Goal: Use online tool/utility: Utilize a website feature to perform a specific function

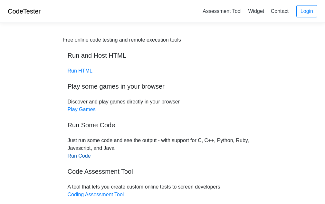
click at [79, 154] on link "Run Code" at bounding box center [79, 155] width 23 height 5
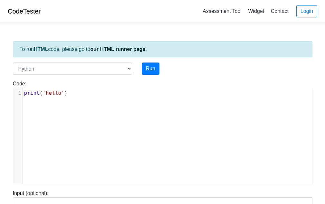
click at [81, 117] on div "xxxxxxxxxx 1 print ( 'hello' )" at bounding box center [167, 141] width 308 height 106
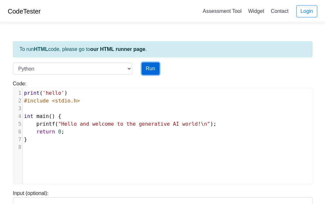
click at [154, 65] on button "Run" at bounding box center [151, 68] width 18 height 12
type input "[URL][DOMAIN_NAME]"
type textarea "Submission status: Runtime Error (NZEC) Stderr: File "script.py", line 4 int ma…"
click at [40, 144] on pre "​" at bounding box center [170, 147] width 294 height 8
click at [1, 120] on body "CodeTester Assessment Tool Widget Contact Login To run HTML code, please go to …" at bounding box center [162, 171] width 325 height 343
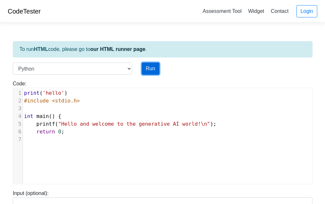
click at [150, 72] on button "Run" at bounding box center [151, 68] width 18 height 12
type input "https://codetester.io/runner?s=KxzKypM7l1"
type textarea "Submission status: Runtime Error (NZEC) Stderr: File "script.py", line 4 int ma…"
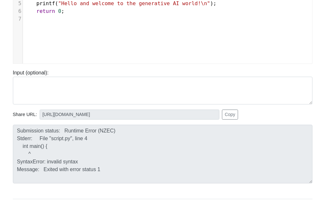
scroll to position [122, 0]
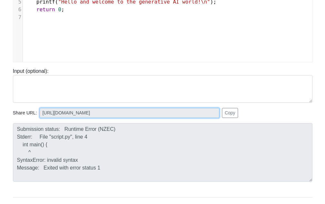
drag, startPoint x: 133, startPoint y: 112, endPoint x: 13, endPoint y: 112, distance: 120.7
click at [13, 112] on div "Share URL: https://codetester.io/runner?s=KxzKypM7l1 Copy" at bounding box center [162, 113] width 299 height 10
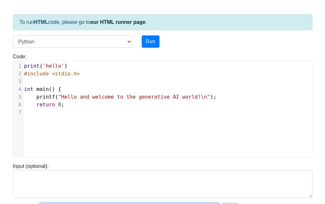
scroll to position [26, 0]
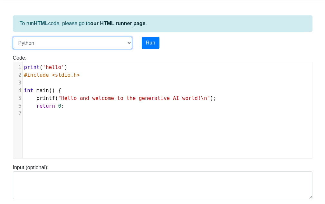
click at [111, 38] on select "C C++ Go Java Javascript Python Ruby" at bounding box center [72, 43] width 119 height 12
select select "c"
click at [13, 37] on select "C C++ Go Java Javascript Python Ruby" at bounding box center [72, 43] width 119 height 12
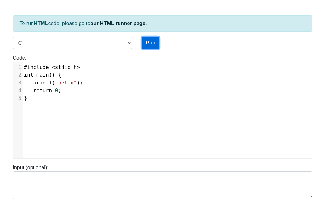
click at [152, 44] on button "Run" at bounding box center [151, 43] width 18 height 12
type input "https://codetester.io/runner?s=yGzRgJmKWJ"
type textarea "Stdout: hello"
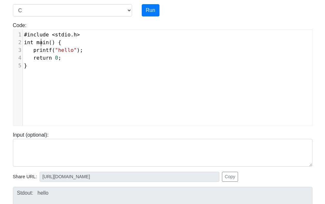
scroll to position [3, 0]
click at [41, 40] on span "main" at bounding box center [42, 42] width 13 height 6
click at [63, 62] on pre "}" at bounding box center [170, 66] width 294 height 8
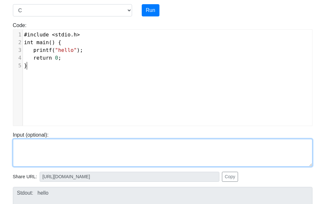
click at [28, 151] on textarea at bounding box center [162, 153] width 299 height 28
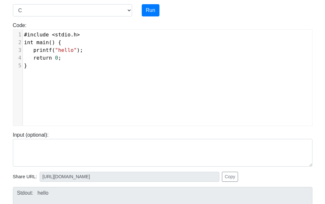
click at [34, 69] on pre "}" at bounding box center [170, 66] width 294 height 8
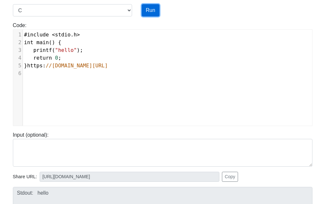
click at [146, 13] on button "Run" at bounding box center [151, 10] width 18 height 12
type input "https://codetester.io/runner?s=oqXxDGE9XJ"
type textarea "Submission status: Compilation Error Compile Output: main.c:5:7: error: expecte…"
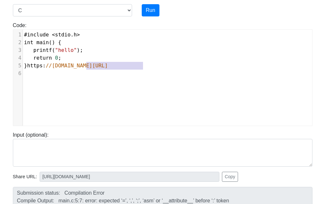
type textarea "}https://codetester.io/runner?s=KxzKypM7l1"
drag, startPoint x: 143, startPoint y: 66, endPoint x: 1, endPoint y: 65, distance: 141.3
click at [1, 65] on body "CodeTester Assessment Tool Widget Contact Login To run HTML code, please go to …" at bounding box center [162, 113] width 325 height 343
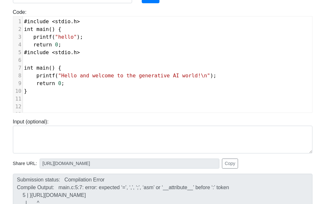
scroll to position [71, 0]
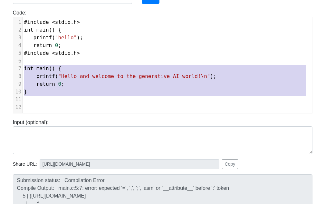
type textarea "#include <stdio.h> int main() { printf("hello"); return 0; #include <stdio.h> i…"
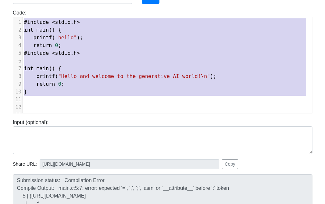
drag, startPoint x: 29, startPoint y: 98, endPoint x: 5, endPoint y: -8, distance: 109.1
click at [5, 0] on html "CodeTester Assessment Tool Widget Contact Login To run HTML code, please go to …" at bounding box center [162, 108] width 325 height 359
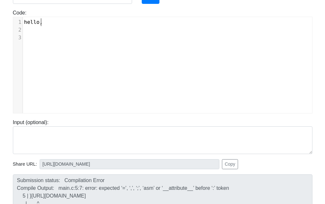
type textarea "hello,c"
type textarea ".c."
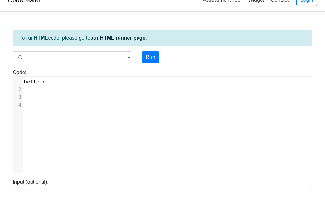
scroll to position [10, 0]
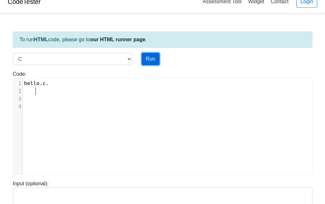
click at [149, 61] on button "Run" at bounding box center [151, 59] width 18 height 12
type input "https://codetester.io/runner?s=4MX6orpGzo"
type textarea "Submission status: Compilation Error Compile Output: main.c:1:6: error: expecte…"
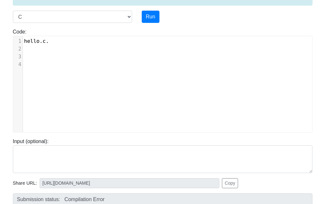
scroll to position [3, 0]
click at [48, 49] on pre at bounding box center [170, 49] width 294 height 8
type textarea "g"
type textarea "cg"
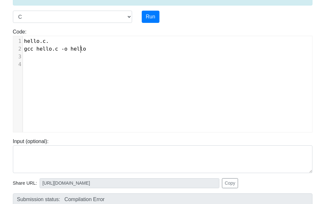
scroll to position [3, 56]
type textarea "gcc hello.c -o hello"
click at [151, 21] on button "Run" at bounding box center [151, 17] width 18 height 12
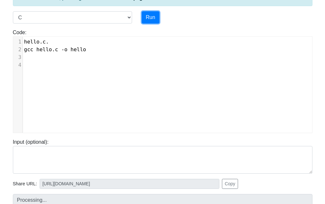
type input "https://codetester.io/runner?s=v2lPnMBezn"
type textarea "Submission status: Compilation Error Compile Output: main.c:1:6: error: expecte…"
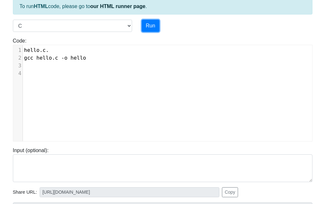
scroll to position [42, 0]
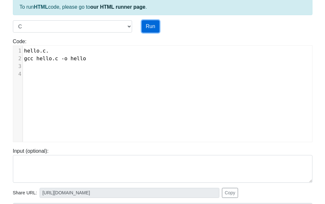
click at [154, 23] on button "Run" at bounding box center [151, 26] width 18 height 12
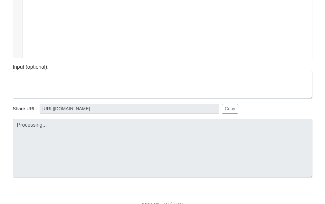
scroll to position [127, 0]
type input "https://codetester.io/runner?s=koW19KovWR"
